Goal: Transaction & Acquisition: Purchase product/service

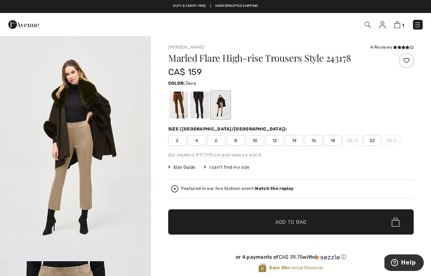
click at [257, 139] on span "10" at bounding box center [255, 140] width 18 height 11
click at [289, 225] on span "Add to Bag" at bounding box center [290, 223] width 31 height 8
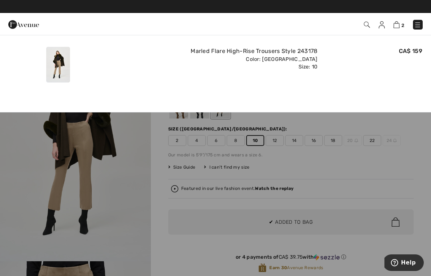
click at [403, 23] on span "2" at bounding box center [402, 25] width 3 height 5
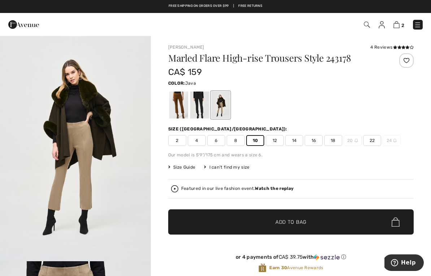
click at [399, 25] on img at bounding box center [396, 24] width 6 height 7
click at [396, 26] on img at bounding box center [396, 24] width 6 height 7
click at [399, 23] on img at bounding box center [396, 24] width 6 height 7
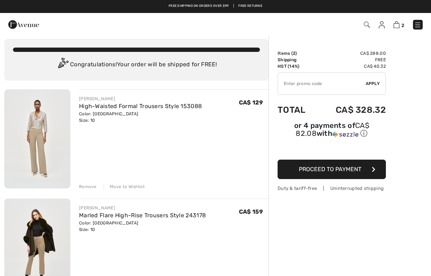
scroll to position [5, 0]
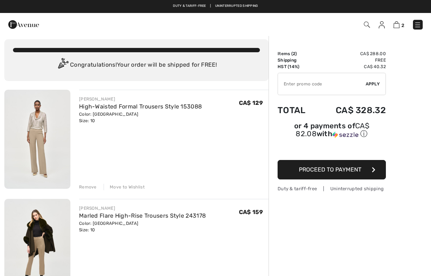
click at [381, 23] on img at bounding box center [381, 24] width 6 height 7
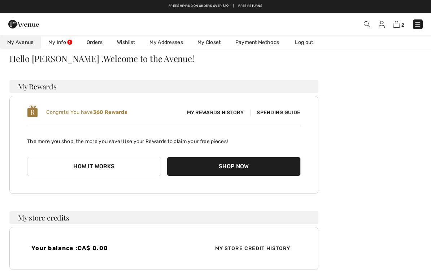
scroll to position [26, 0]
click at [288, 115] on span "Spending Guide" at bounding box center [275, 113] width 50 height 6
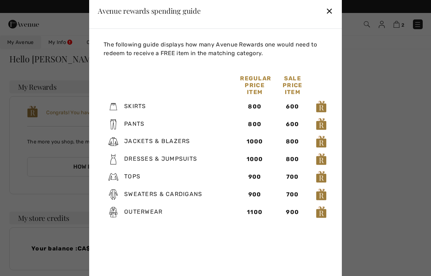
click at [332, 10] on div "✕" at bounding box center [329, 10] width 8 height 15
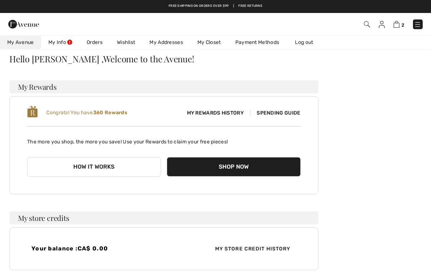
click at [386, 195] on div "Hello [PERSON_NAME] , Welcome to the Avenue! My Rewards Congrats! You have 360 …" at bounding box center [215, 249] width 413 height 393
